Goal: Information Seeking & Learning: Learn about a topic

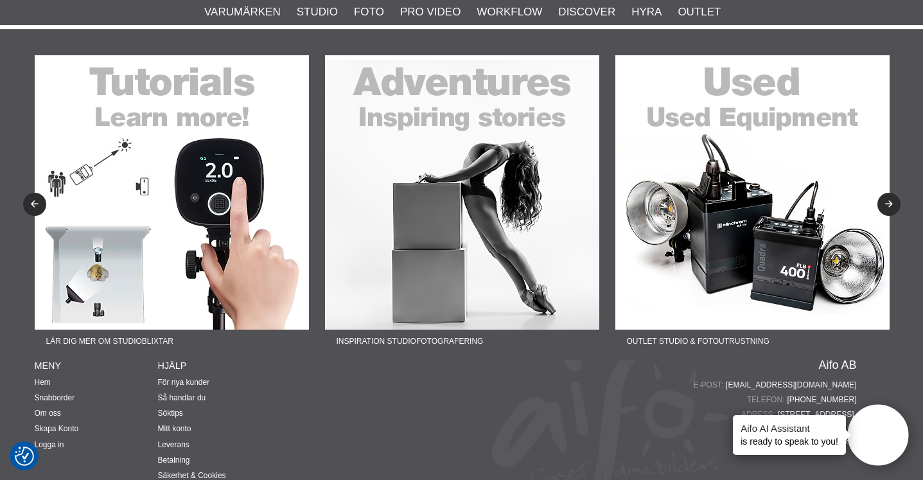
scroll to position [5017, 0]
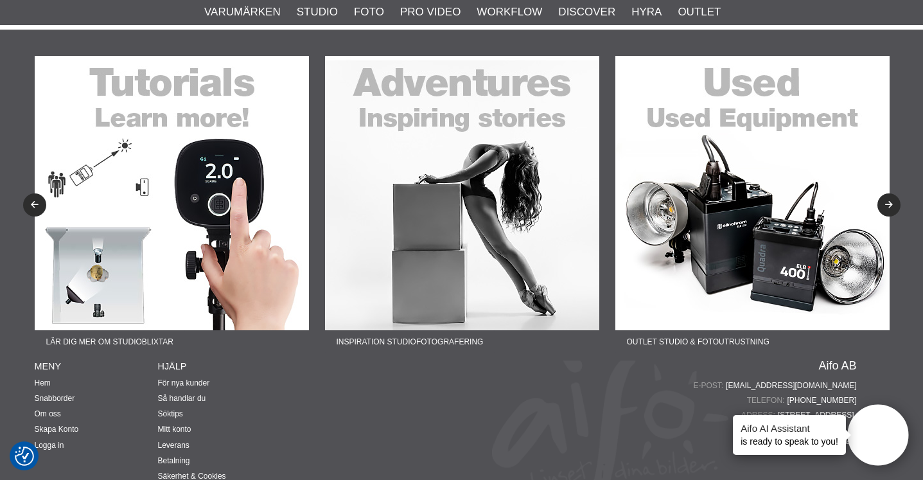
click at [711, 209] on img at bounding box center [753, 193] width 274 height 274
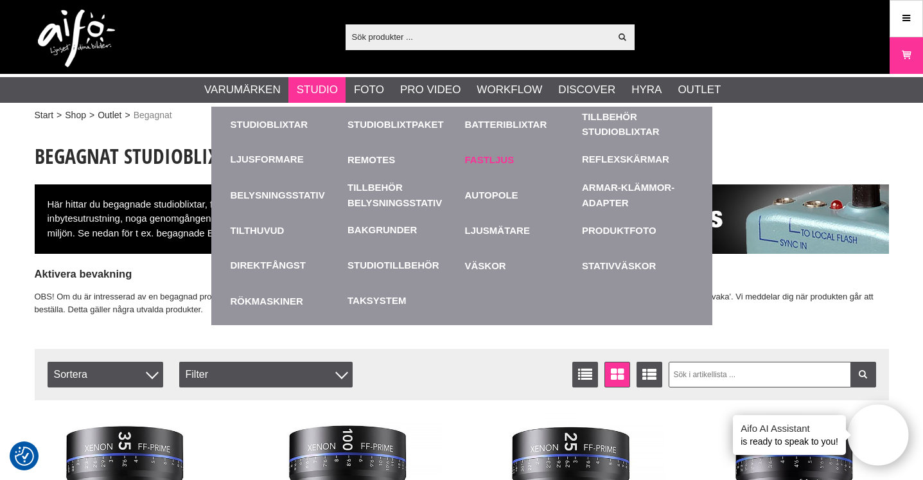
click at [477, 161] on link "Fastljus" at bounding box center [520, 159] width 111 height 35
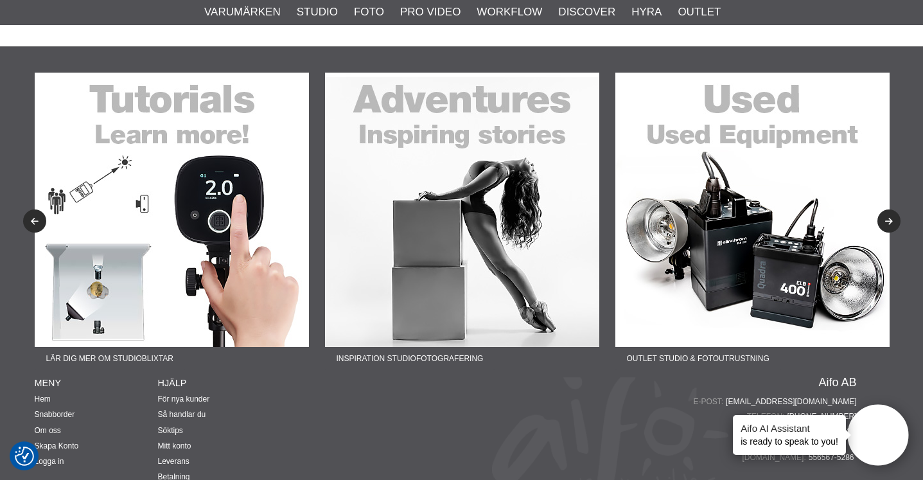
scroll to position [3838, 0]
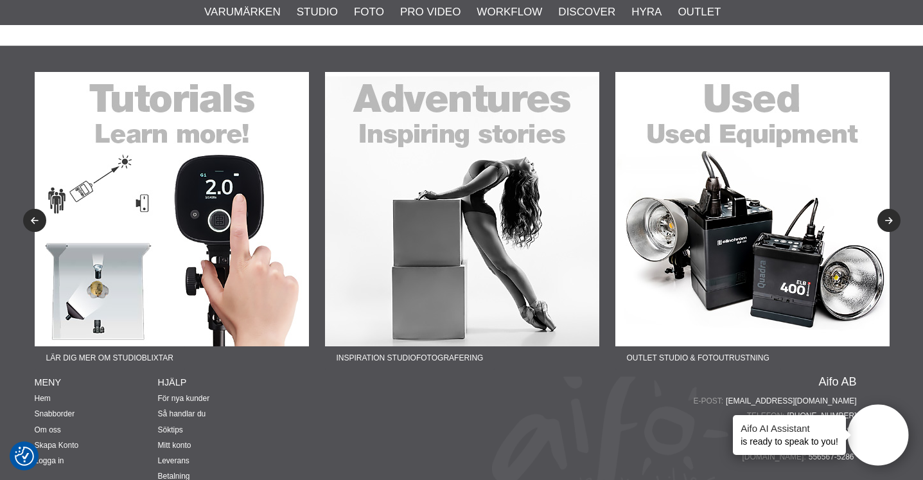
click at [447, 166] on img at bounding box center [462, 209] width 274 height 274
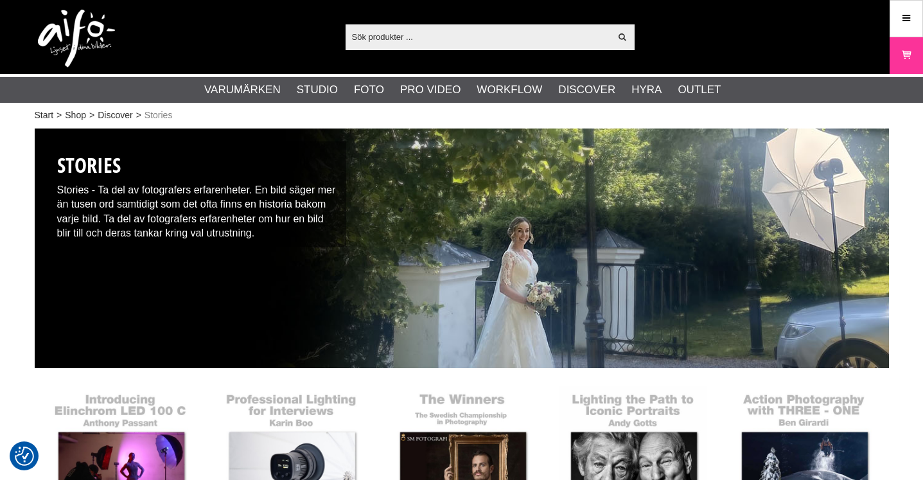
checkbox input "true"
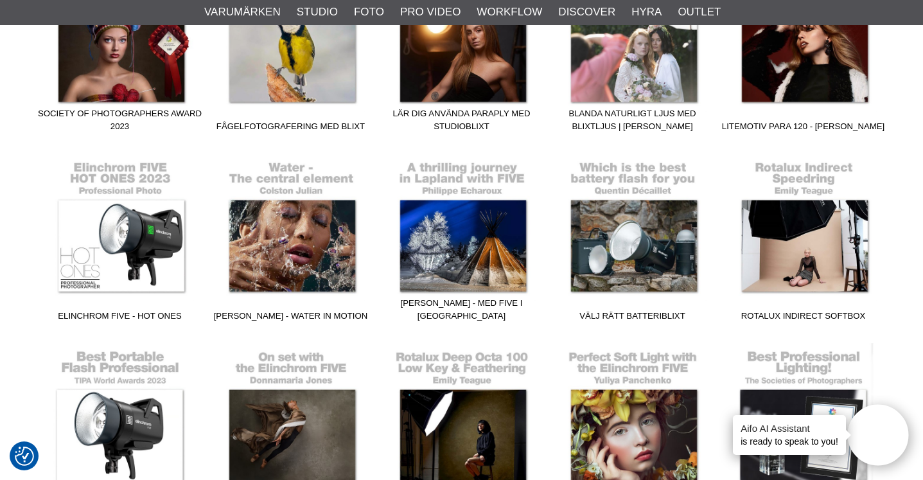
scroll to position [612, 0]
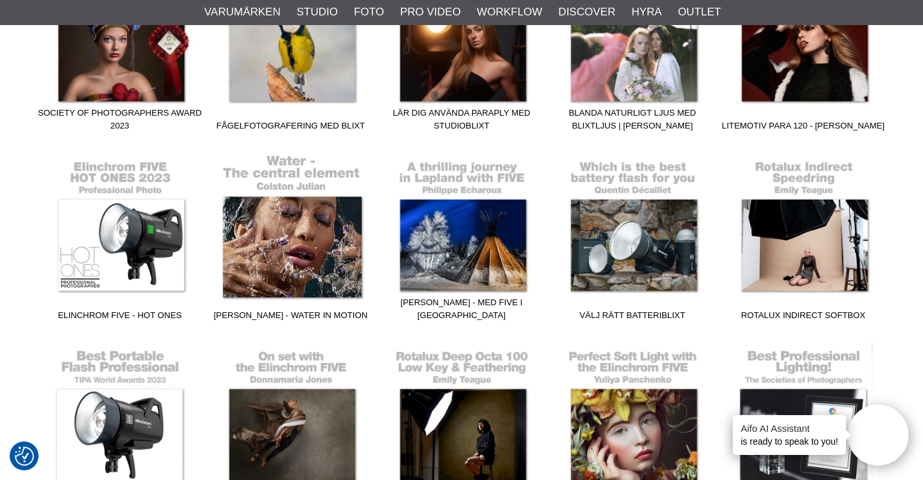
click at [283, 251] on link "[PERSON_NAME] - Water in motion" at bounding box center [291, 239] width 171 height 173
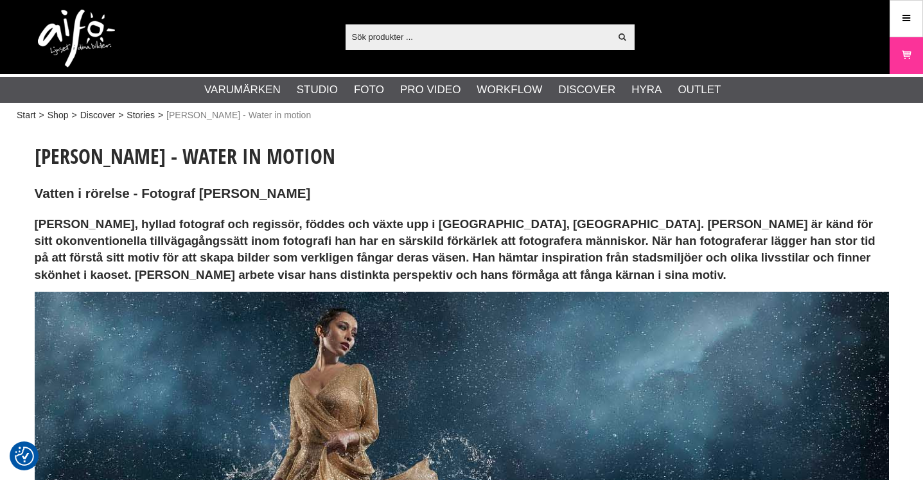
checkbox input "true"
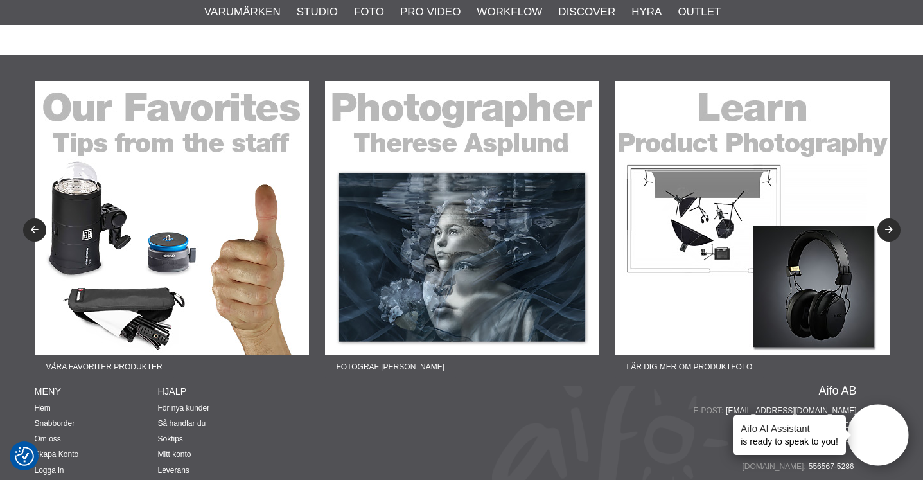
scroll to position [5592, 0]
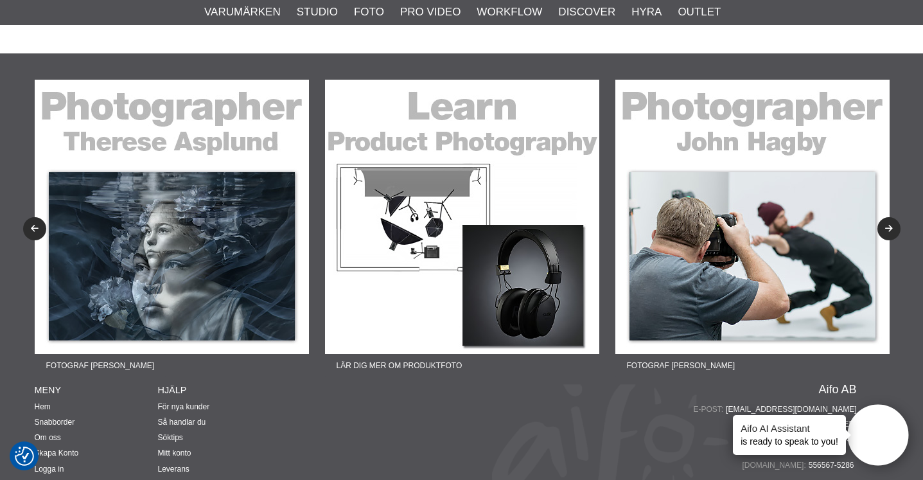
click at [722, 259] on img at bounding box center [753, 217] width 274 height 274
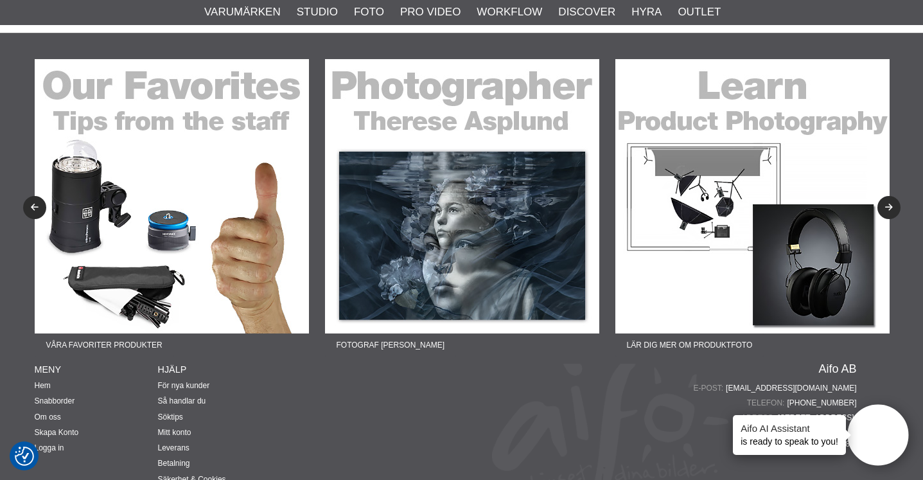
scroll to position [3309, 0]
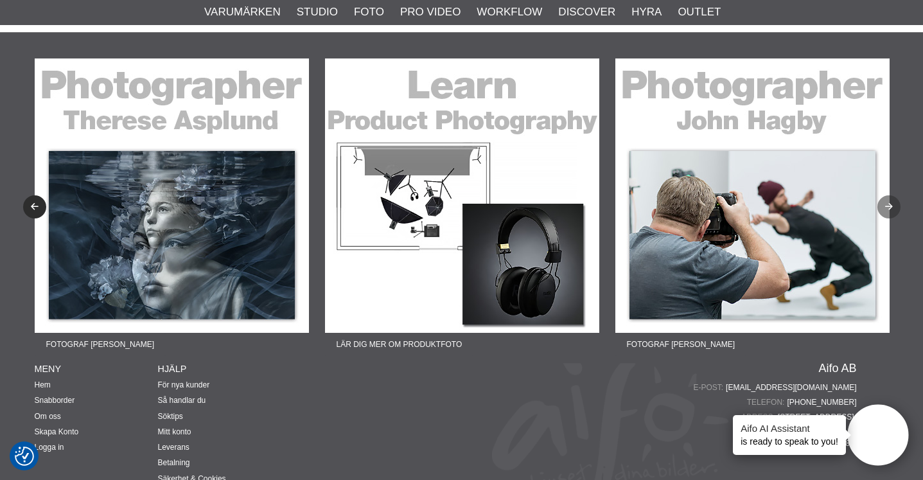
click at [893, 203] on icon "Next" at bounding box center [889, 207] width 11 height 8
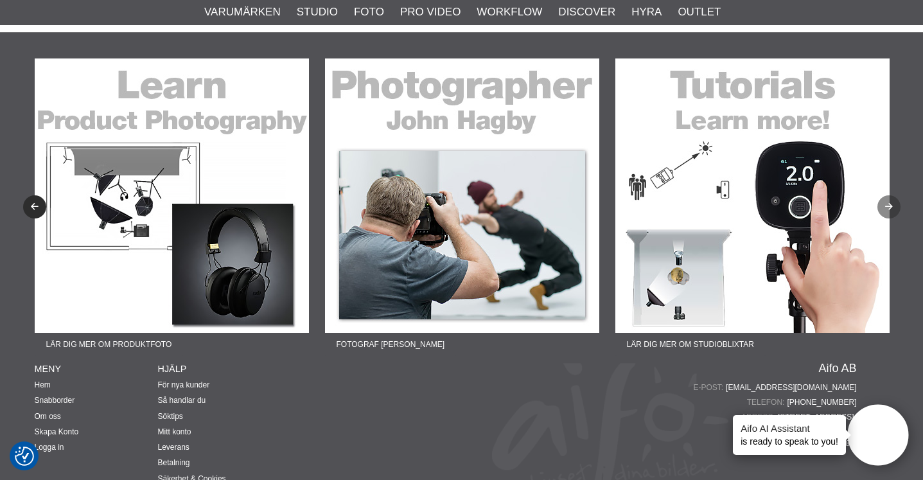
click at [889, 203] on icon "Next" at bounding box center [889, 207] width 11 height 8
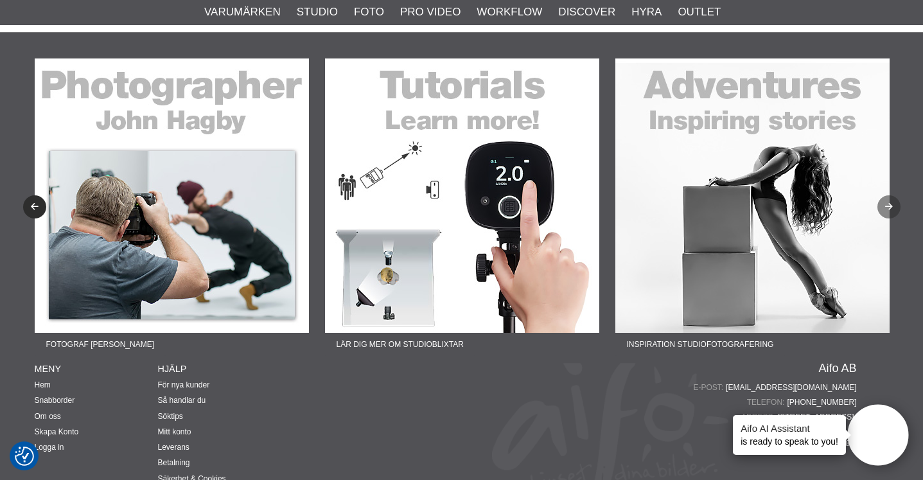
click at [889, 203] on icon "Next" at bounding box center [889, 207] width 11 height 8
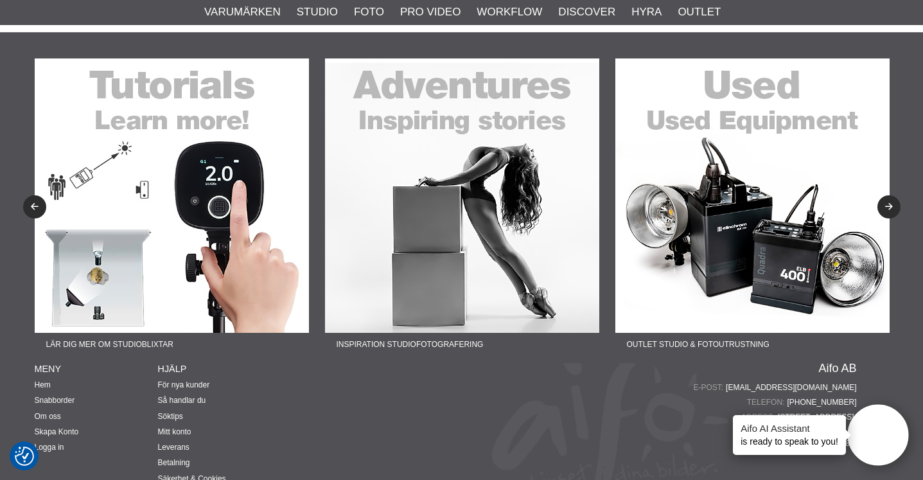
click at [553, 191] on img at bounding box center [462, 195] width 274 height 274
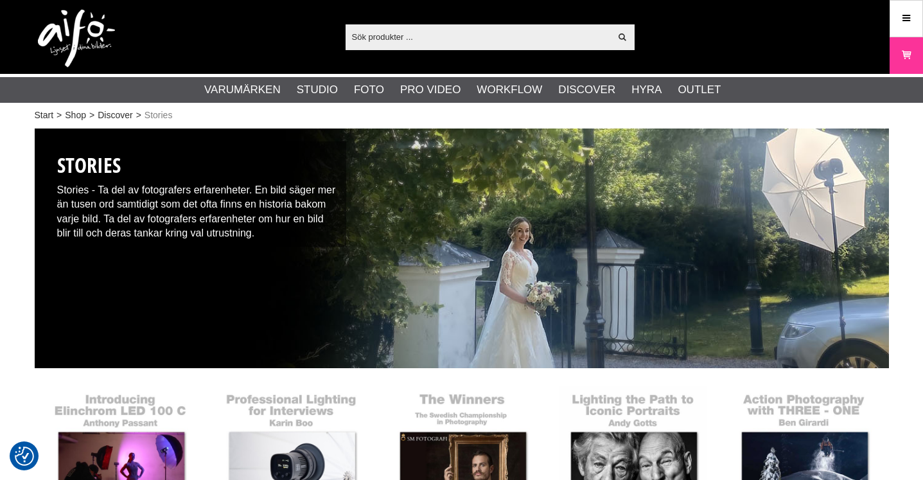
checkbox input "true"
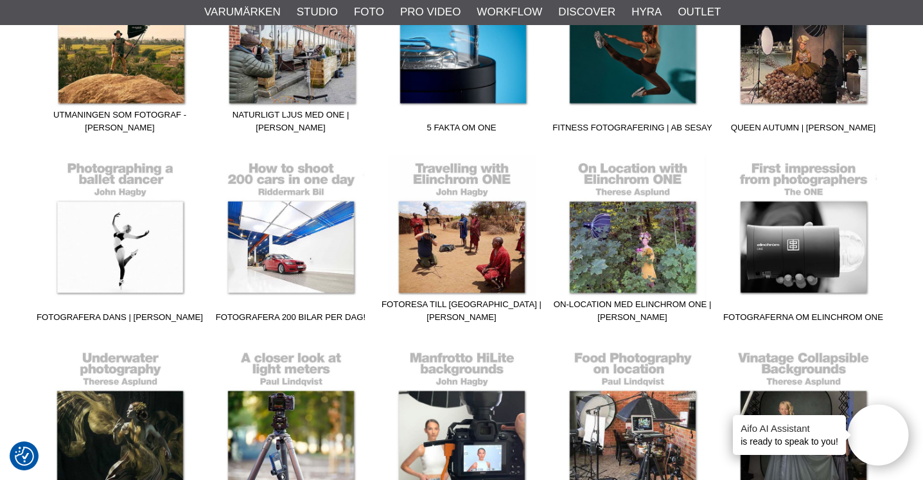
scroll to position [1369, 0]
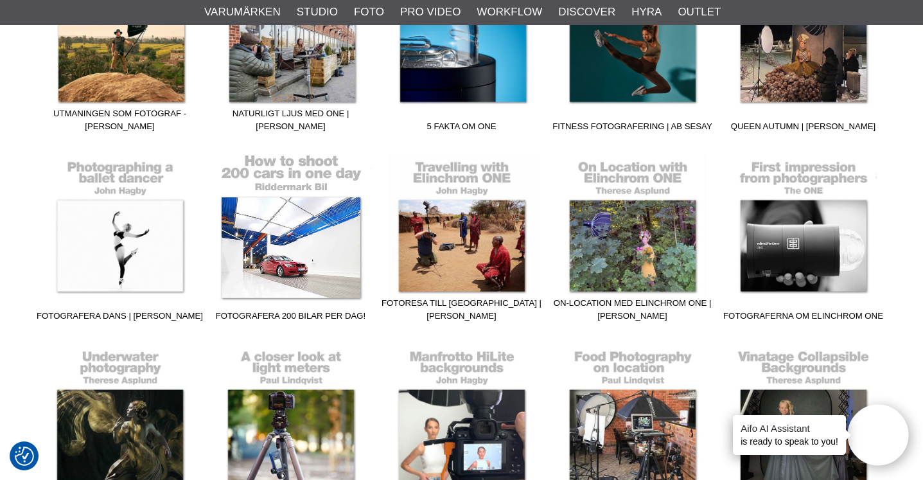
click at [285, 243] on link "Fotografera 200 bilar per dag!" at bounding box center [291, 240] width 171 height 173
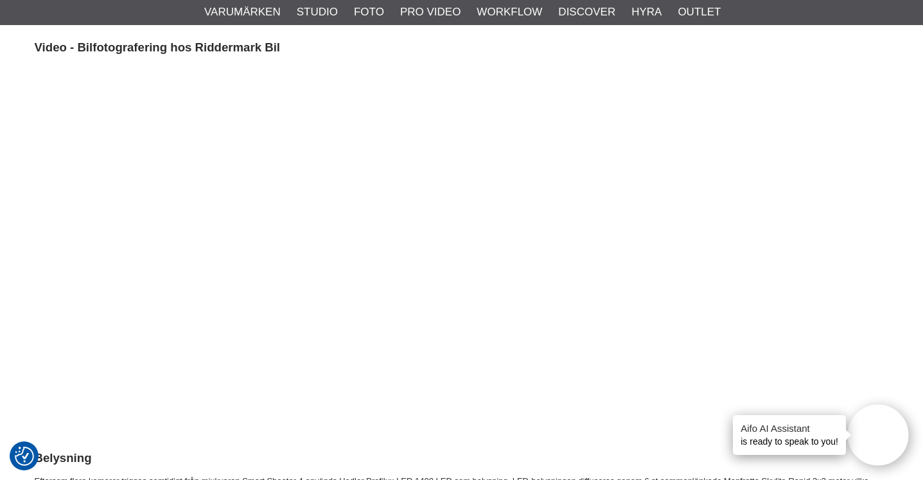
scroll to position [1264, 0]
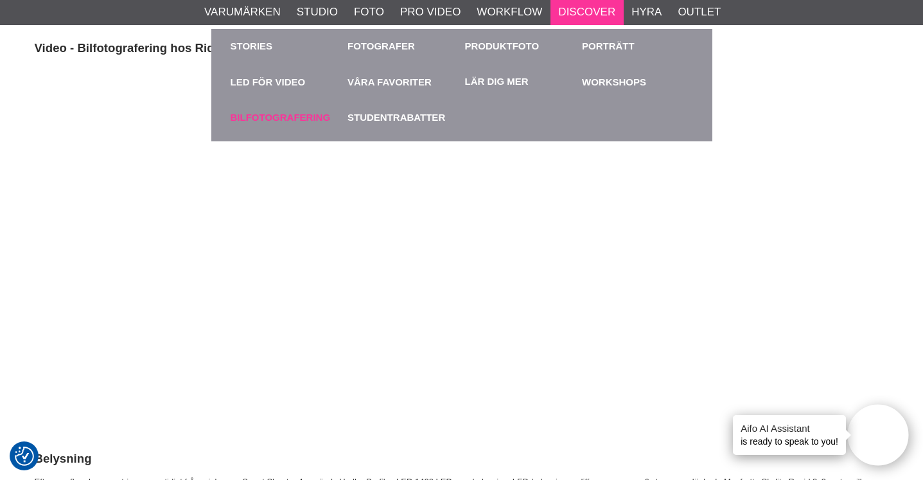
click at [310, 113] on link "Bilfotografering" at bounding box center [286, 117] width 111 height 35
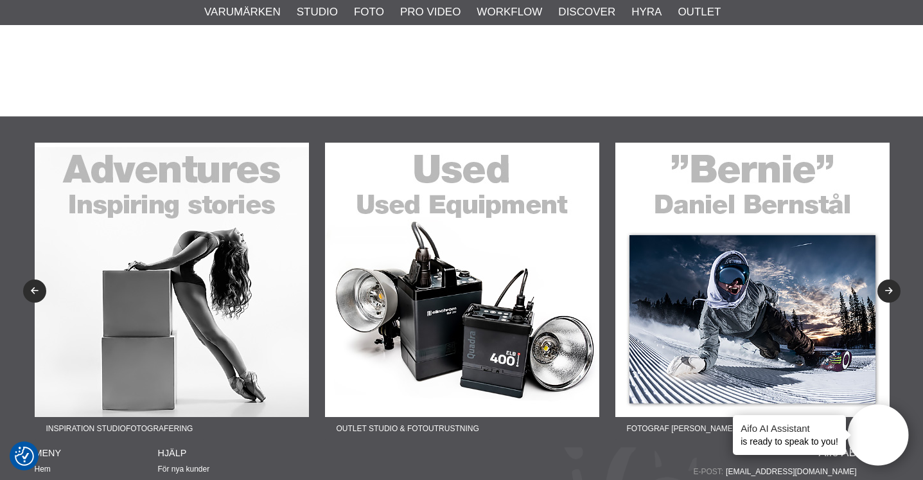
scroll to position [2223, 0]
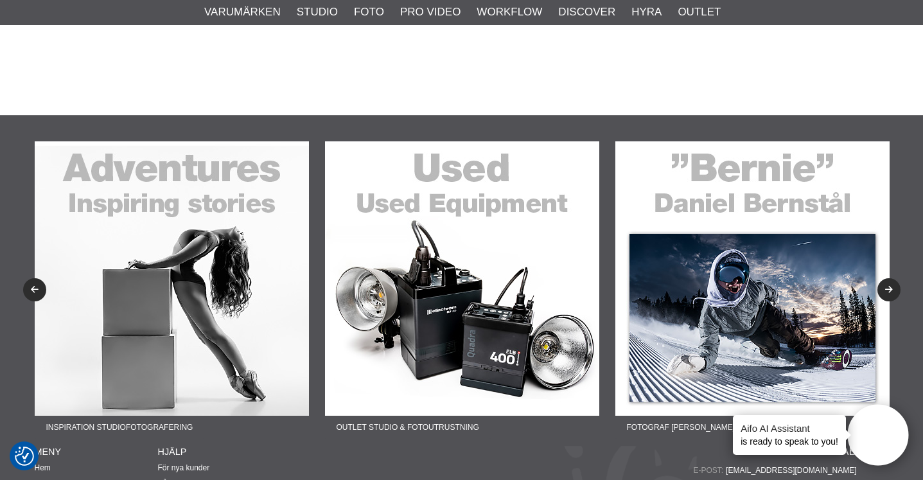
click at [709, 283] on img at bounding box center [753, 278] width 274 height 274
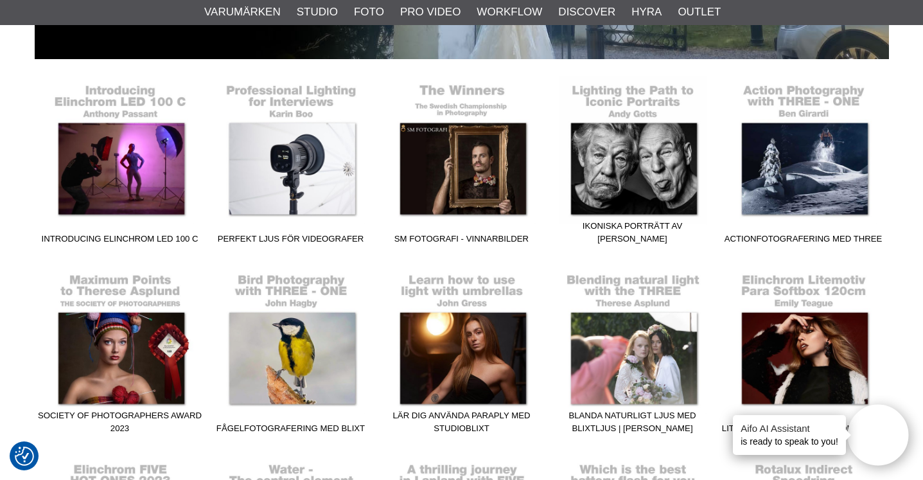
scroll to position [311, 0]
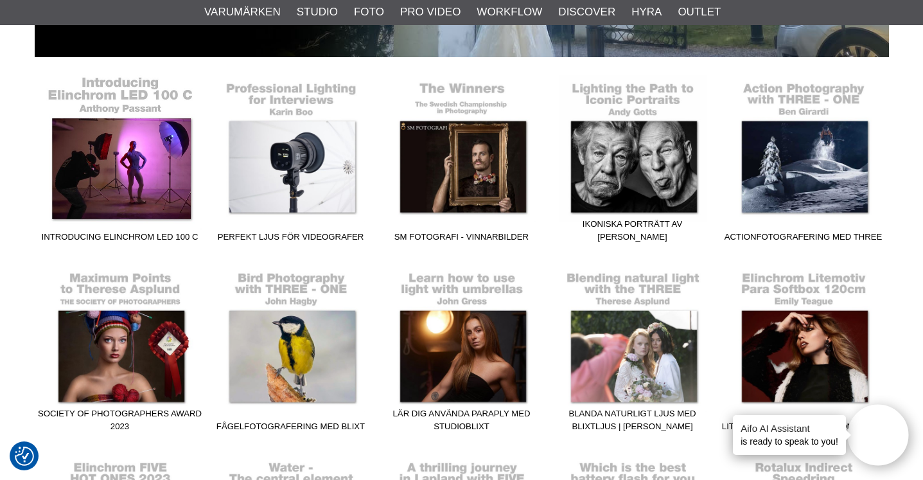
click at [154, 162] on link "Introducing Elinchrom LED 100 C" at bounding box center [120, 161] width 171 height 173
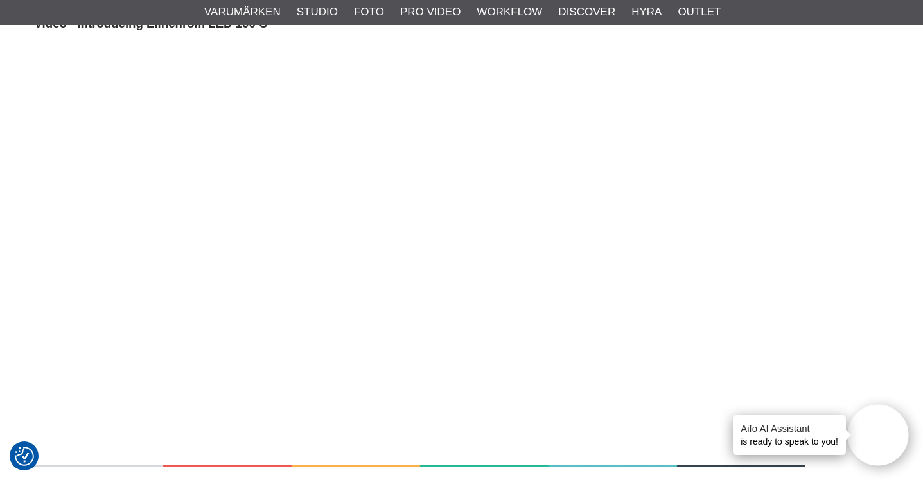
scroll to position [659, 0]
